Goal: Transaction & Acquisition: Purchase product/service

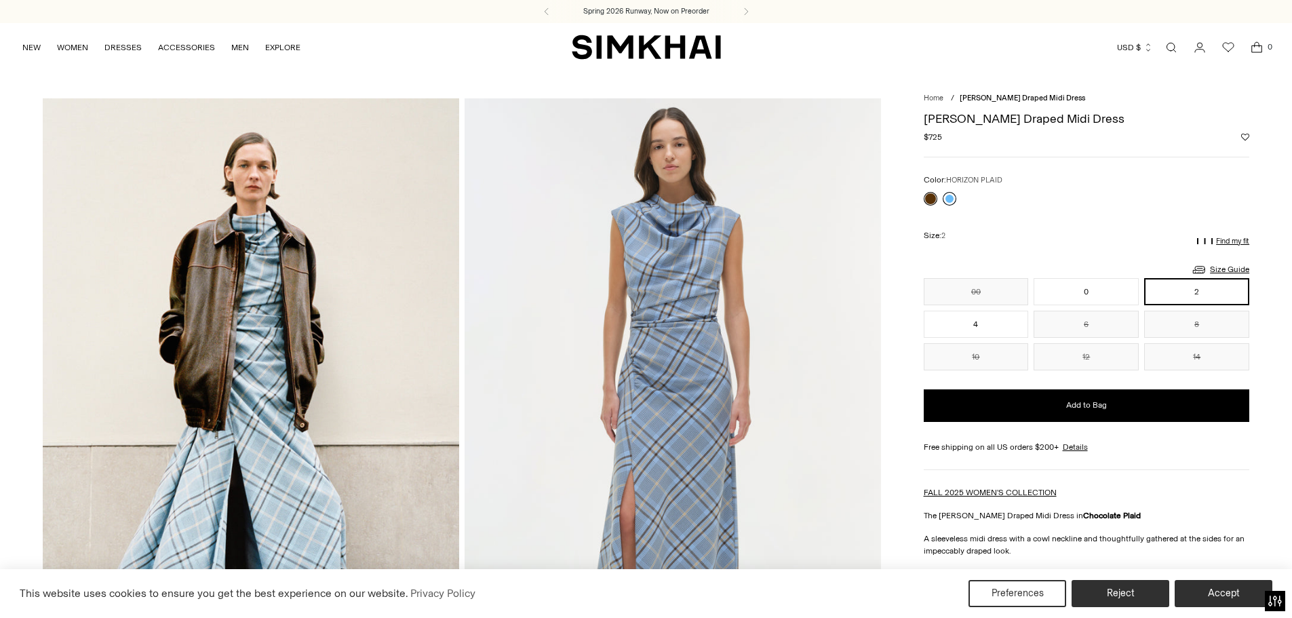
click at [947, 197] on link at bounding box center [950, 199] width 14 height 14
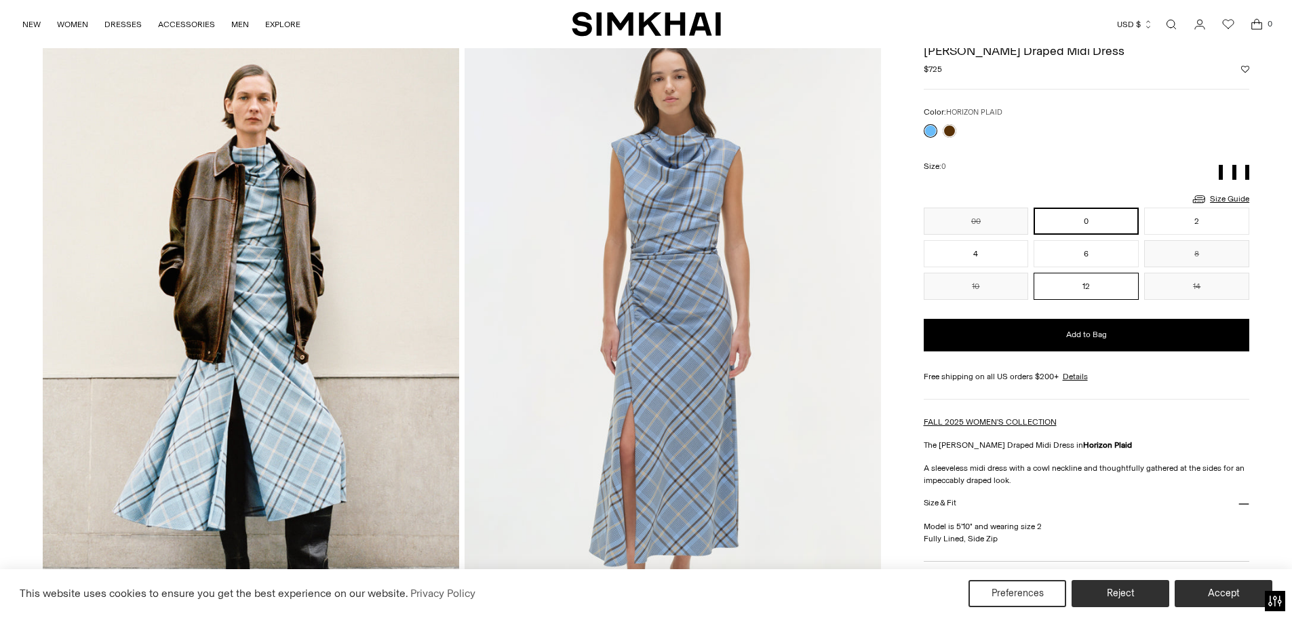
scroll to position [68, 0]
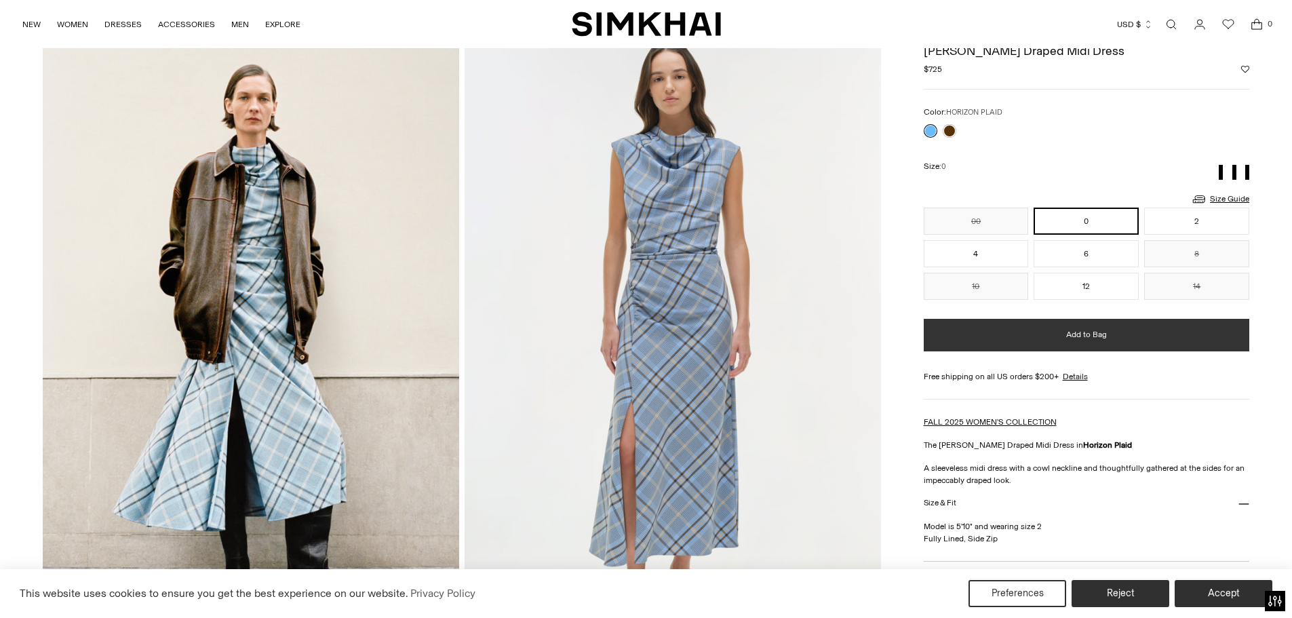
drag, startPoint x: 1126, startPoint y: 281, endPoint x: 1087, endPoint y: 349, distance: 79.0
click at [1126, 281] on button "12" at bounding box center [1086, 286] width 105 height 27
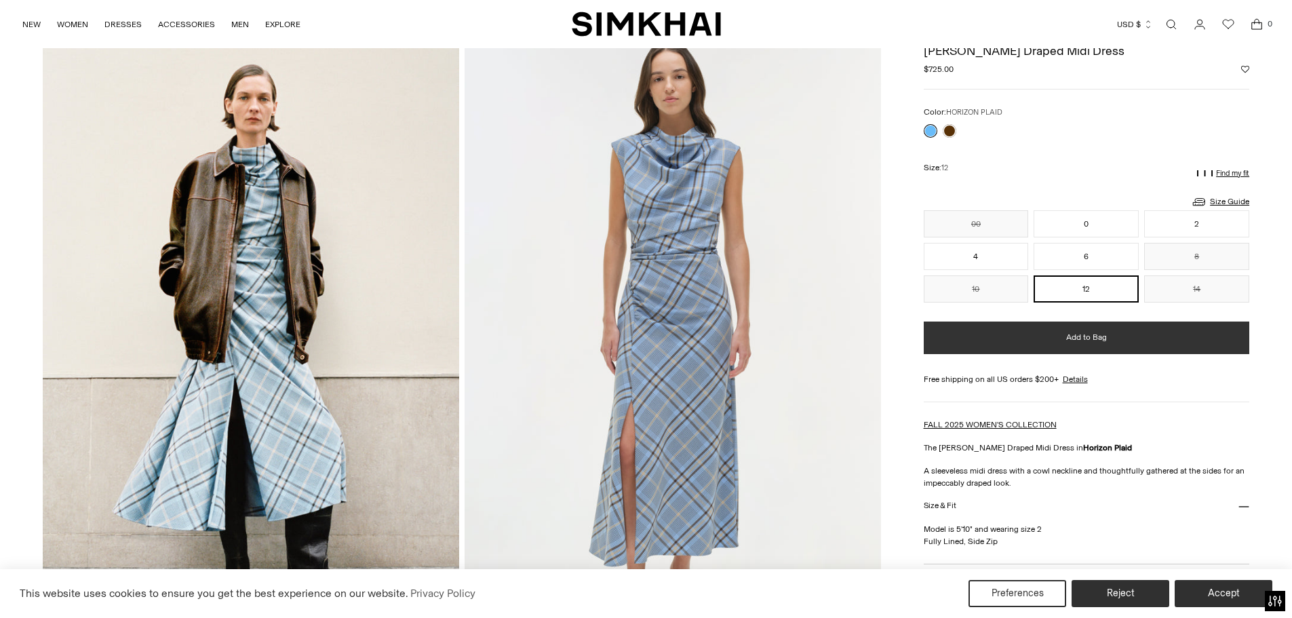
click at [1086, 342] on span "Add to Bag" at bounding box center [1086, 338] width 41 height 12
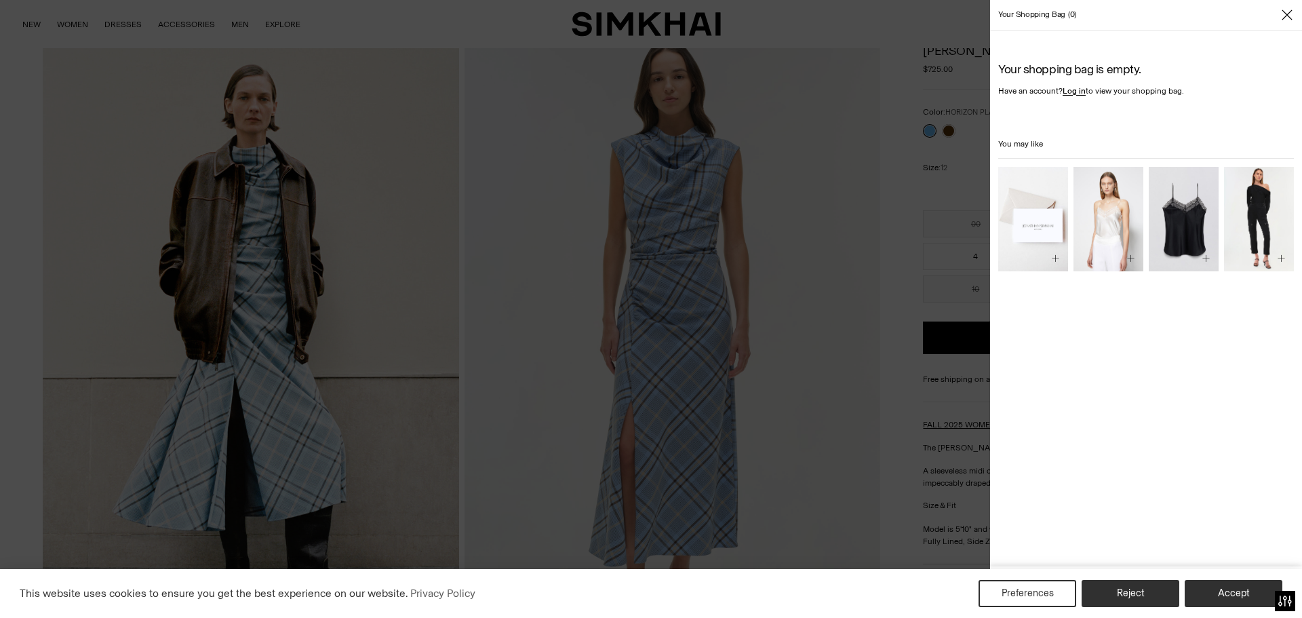
click at [903, 140] on div at bounding box center [651, 309] width 1302 height 618
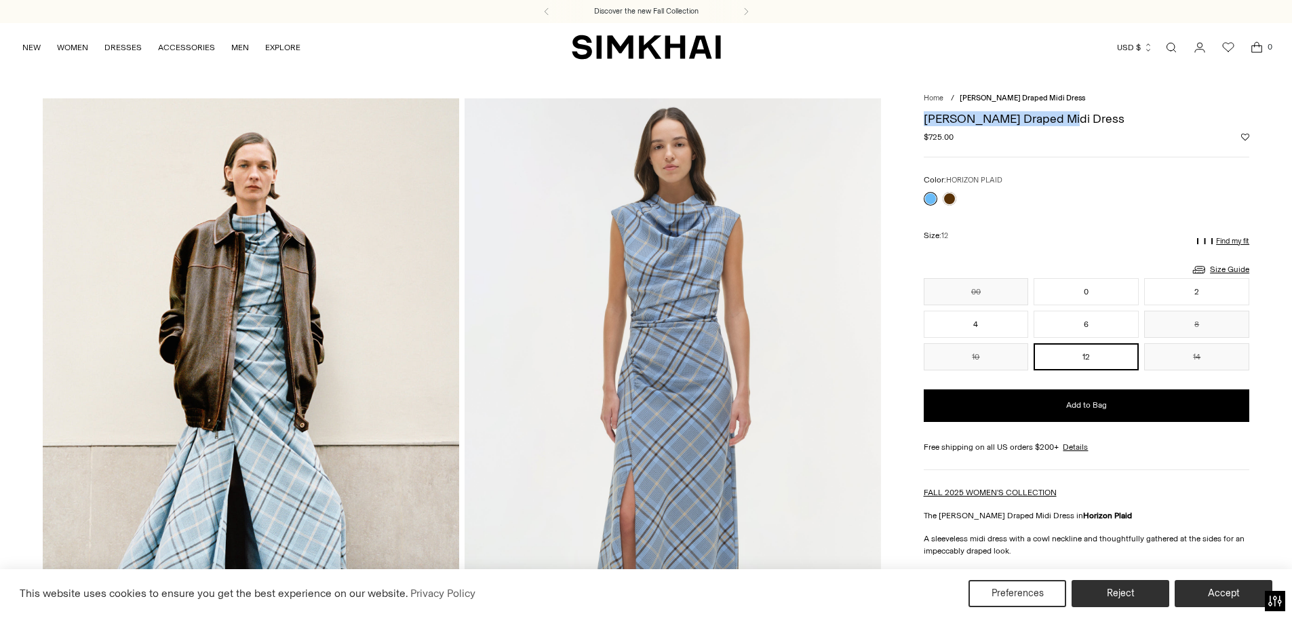
drag, startPoint x: 916, startPoint y: 119, endPoint x: 1057, endPoint y: 121, distance: 141.1
copy h1 "[PERSON_NAME] Draped Midi Dress"
click at [1059, 176] on div "Color: HORIZON PLAID" at bounding box center [1087, 180] width 326 height 13
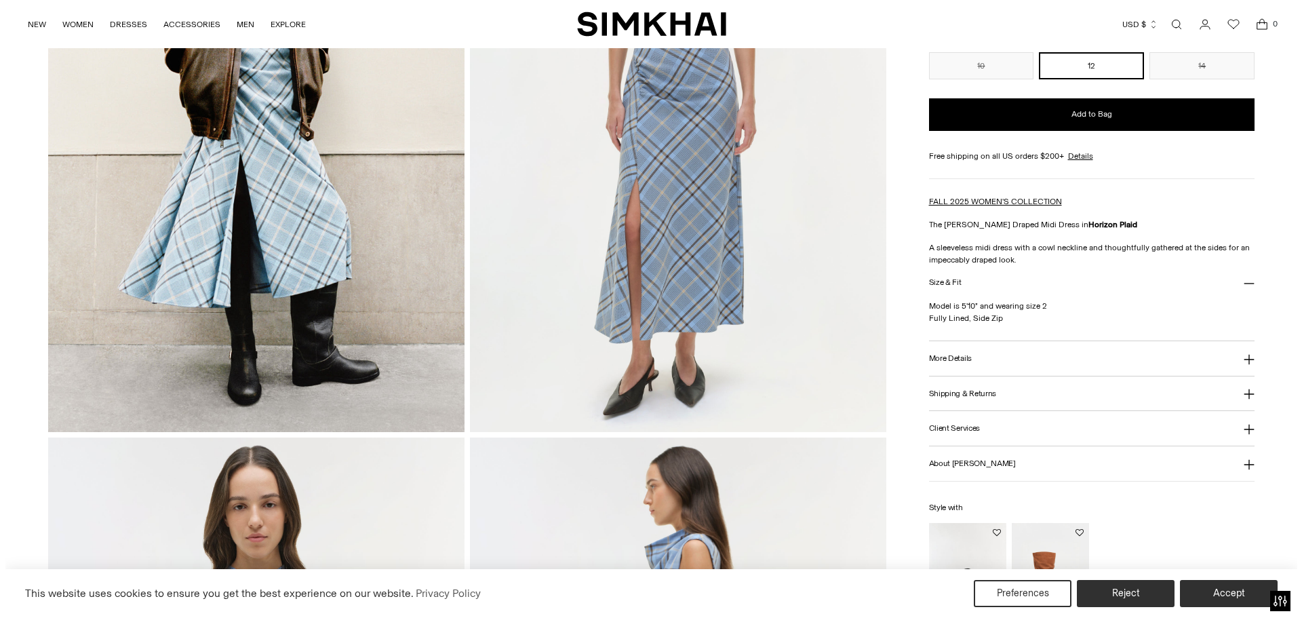
scroll to position [68, 0]
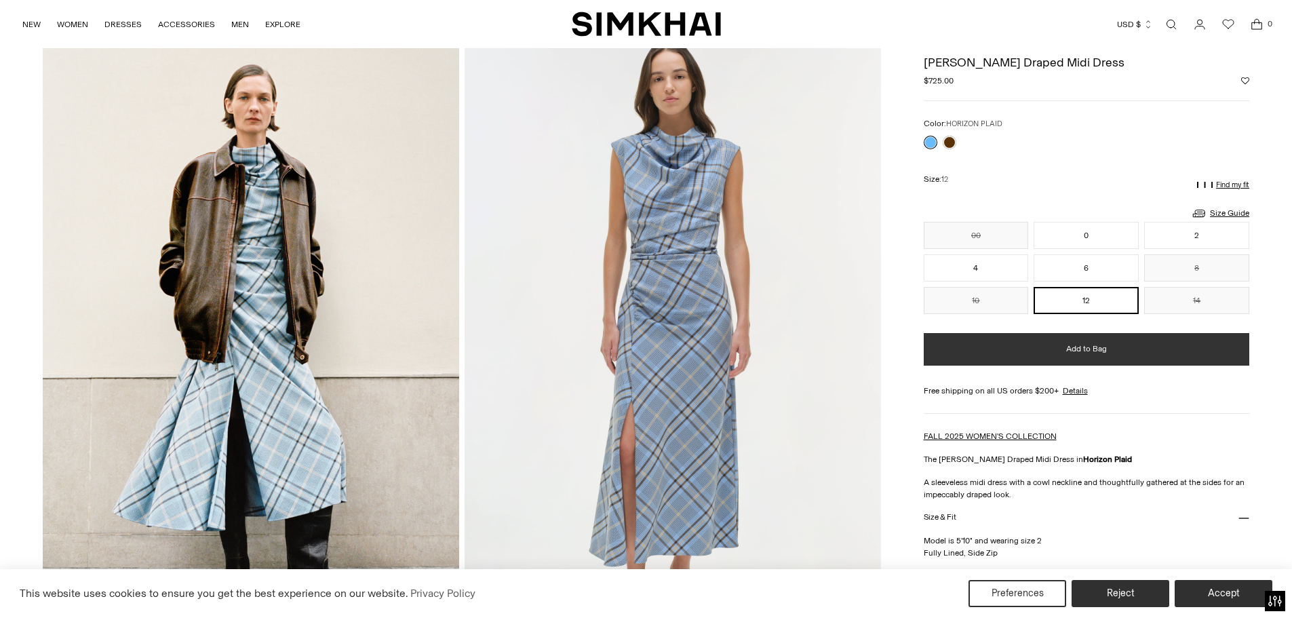
click at [1188, 346] on button "Add to Bag" at bounding box center [1087, 349] width 326 height 33
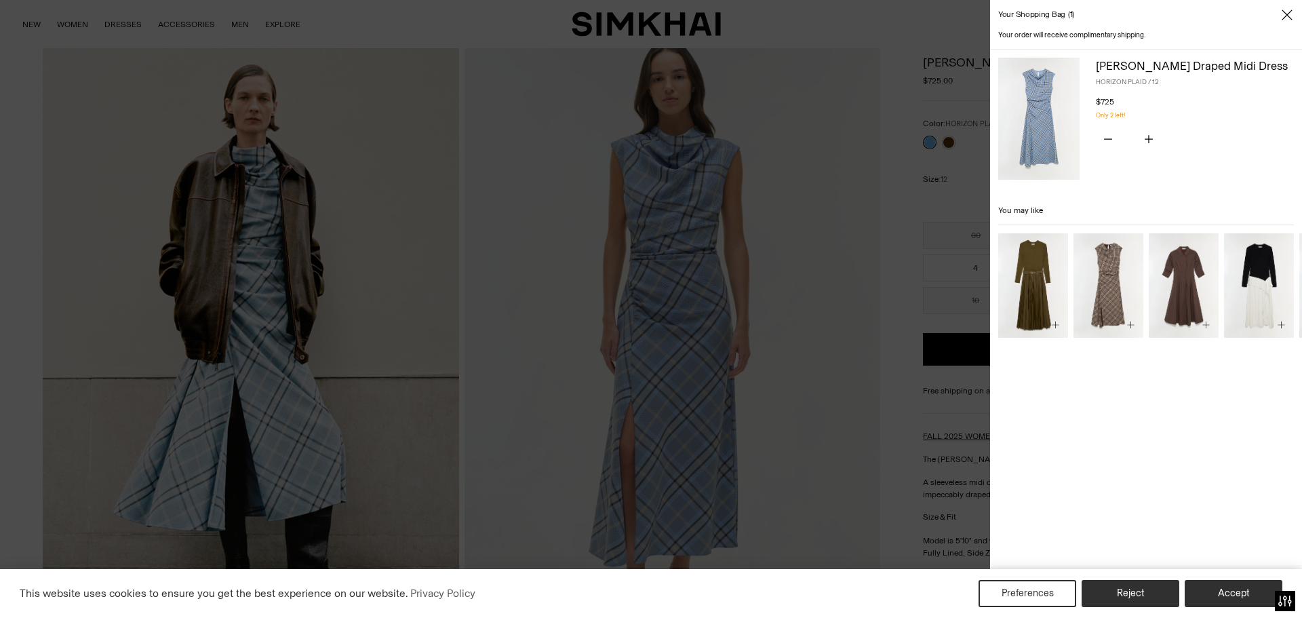
click at [856, 252] on div at bounding box center [651, 309] width 1302 height 618
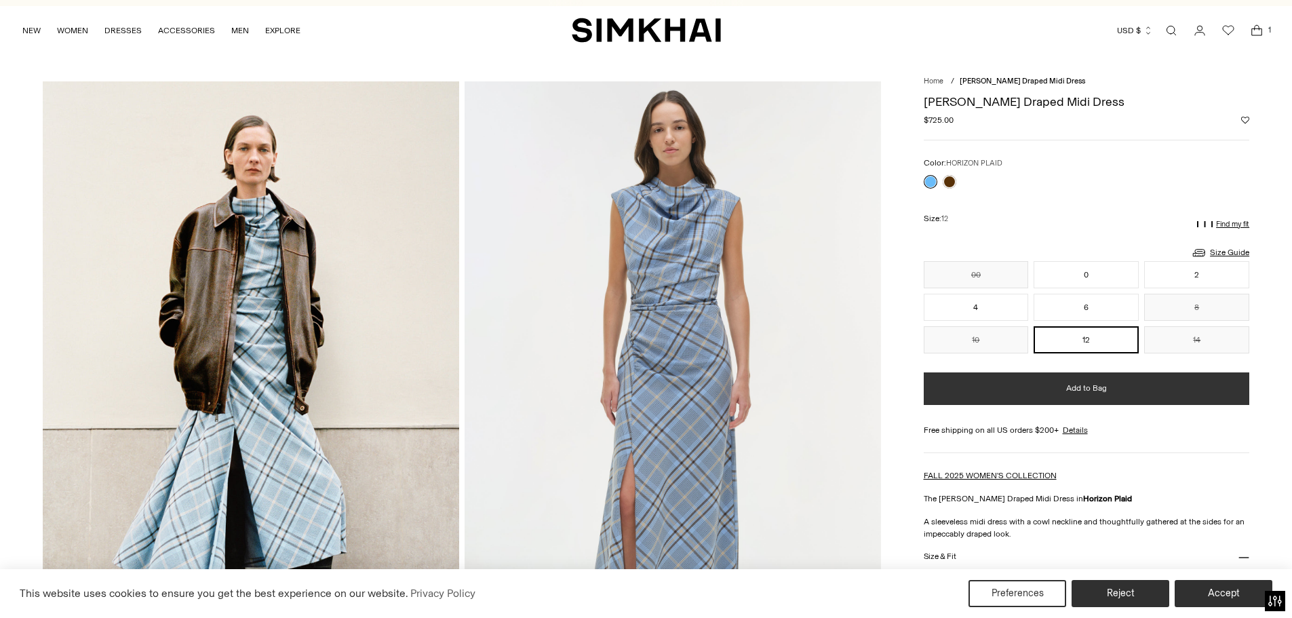
scroll to position [0, 0]
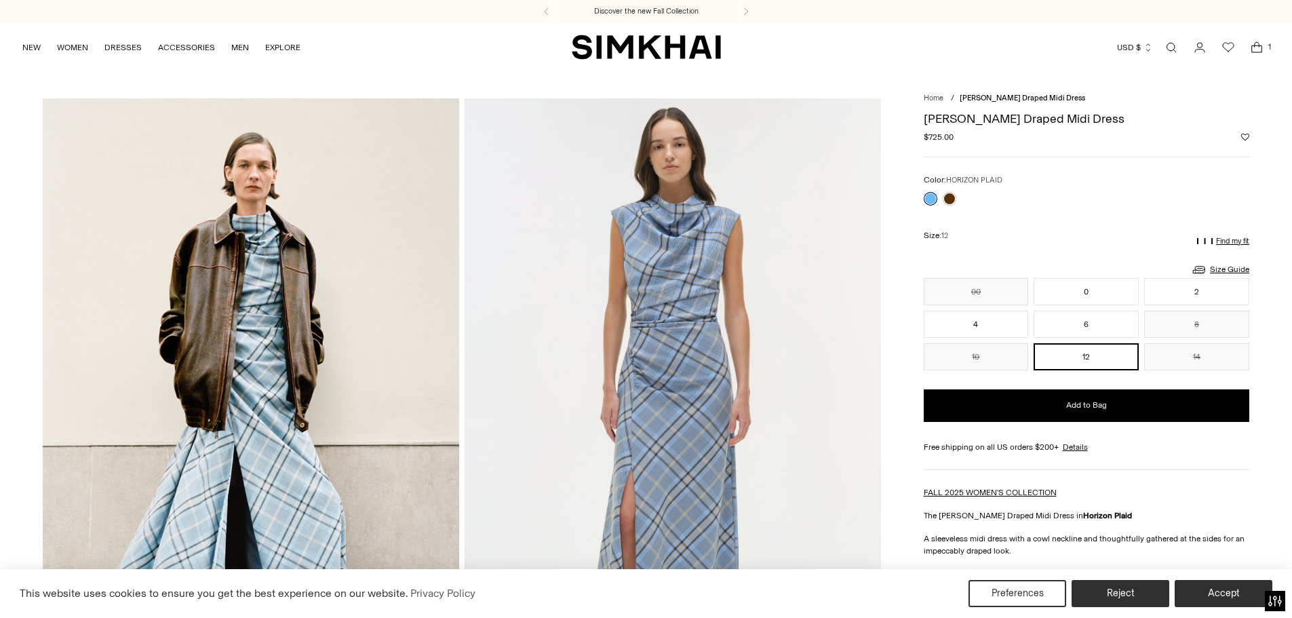
click at [1173, 104] on div "**********" at bounding box center [1087, 516] width 326 height 825
drag, startPoint x: 941, startPoint y: 116, endPoint x: 1048, endPoint y: 119, distance: 107.2
click at [1048, 119] on h1 "[PERSON_NAME] Draped Midi Dress" at bounding box center [1087, 119] width 326 height 12
drag, startPoint x: 1059, startPoint y: 121, endPoint x: 928, endPoint y: 117, distance: 131.6
click at [928, 117] on h1 "[PERSON_NAME] Draped Midi Dress" at bounding box center [1087, 119] width 326 height 12
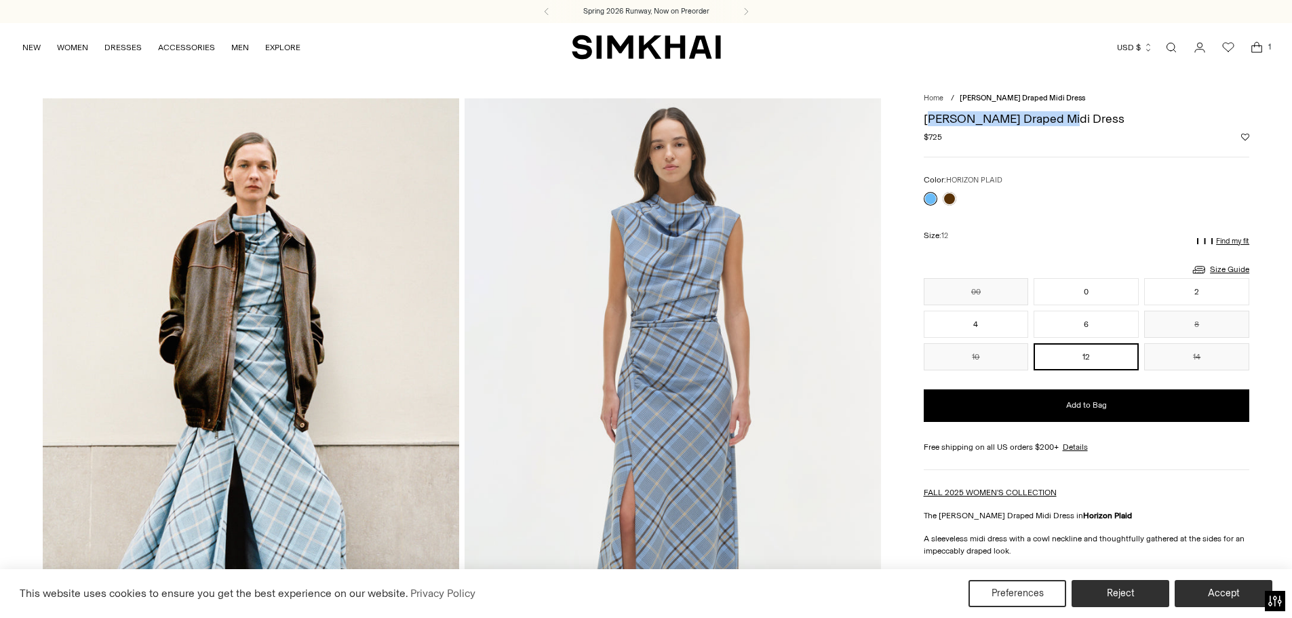
click at [940, 114] on h1 "[PERSON_NAME] Draped Midi Dress" at bounding box center [1087, 119] width 326 height 12
click at [940, 113] on h1 "[PERSON_NAME] Draped Midi Dress" at bounding box center [1087, 119] width 326 height 12
copy h1 "[PERSON_NAME] Draped Midi Dress"
